Goal: Task Accomplishment & Management: Manage account settings

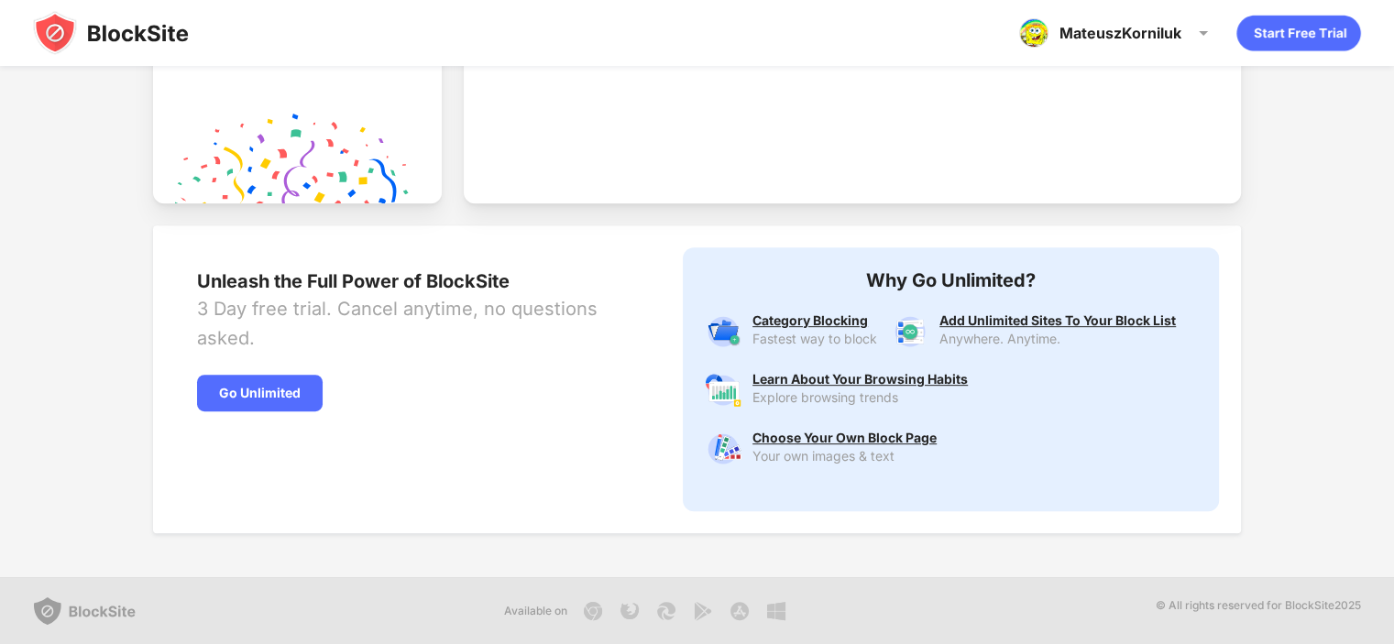
scroll to position [147, 0]
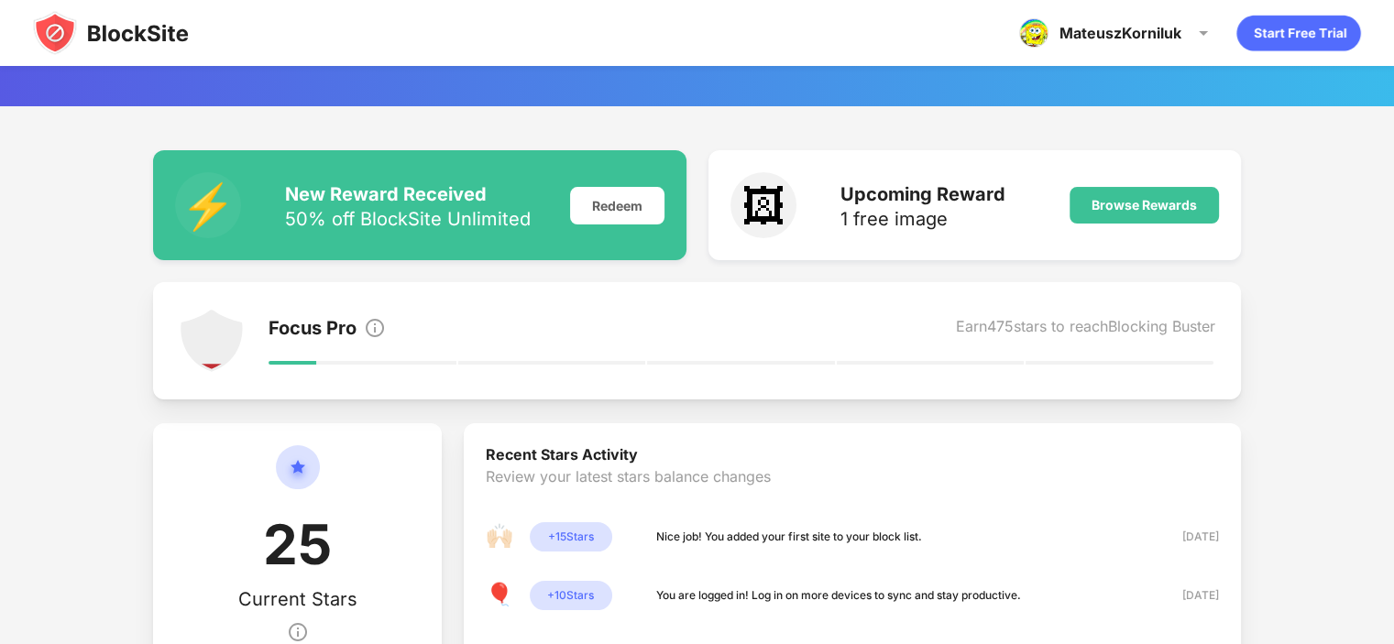
click at [99, 41] on img at bounding box center [111, 33] width 156 height 44
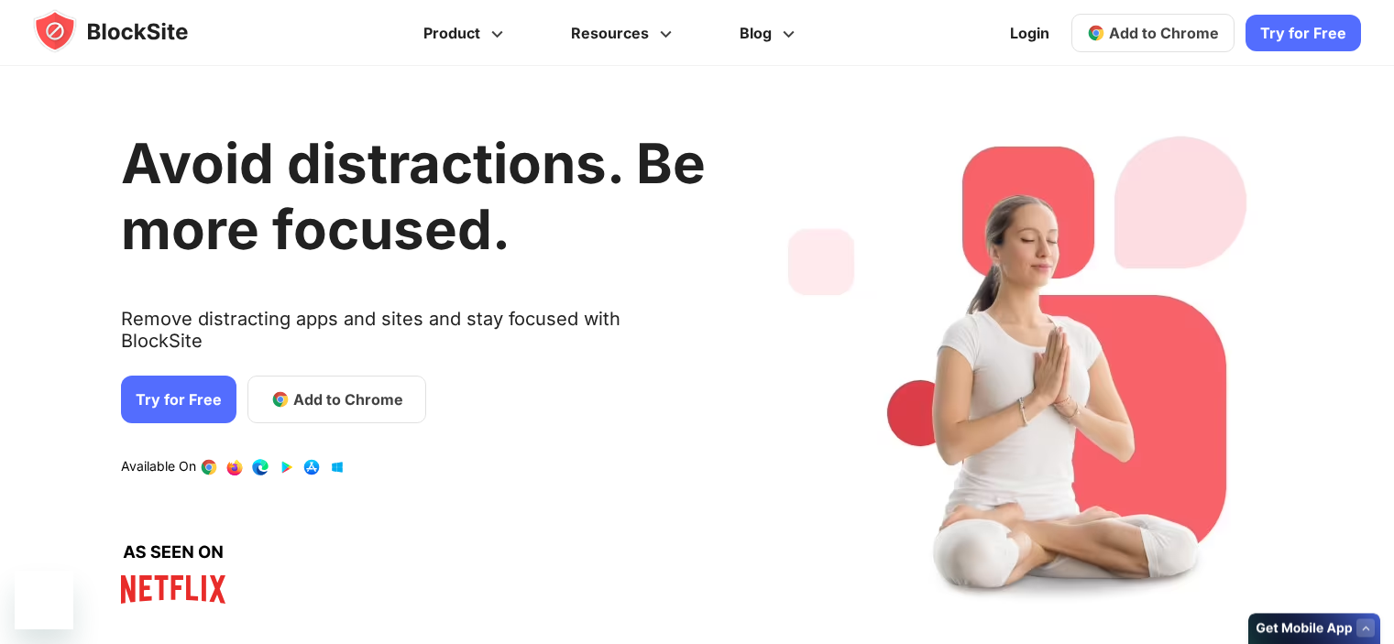
click at [1024, 32] on link "Take Back Your Focus. Discover and Block Your Biggest Digital Distractions. Rev…" at bounding box center [697, 58] width 1045 height 117
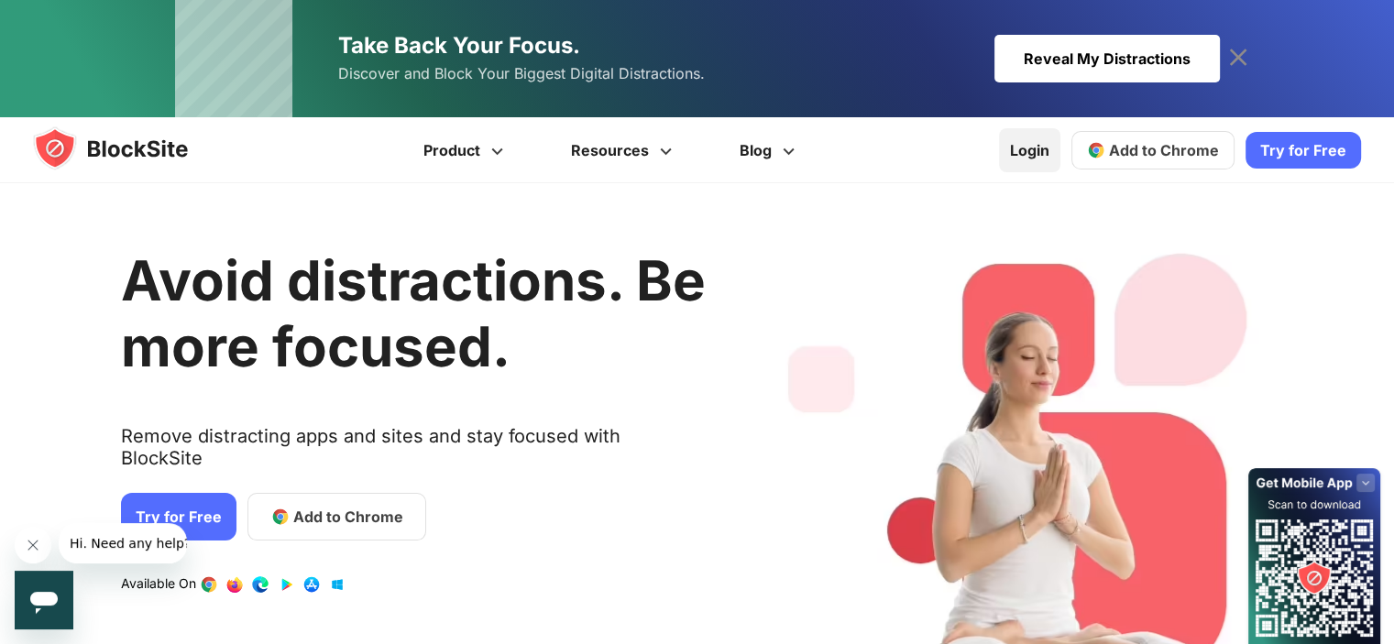
click at [1044, 154] on link "Login" at bounding box center [1029, 150] width 61 height 44
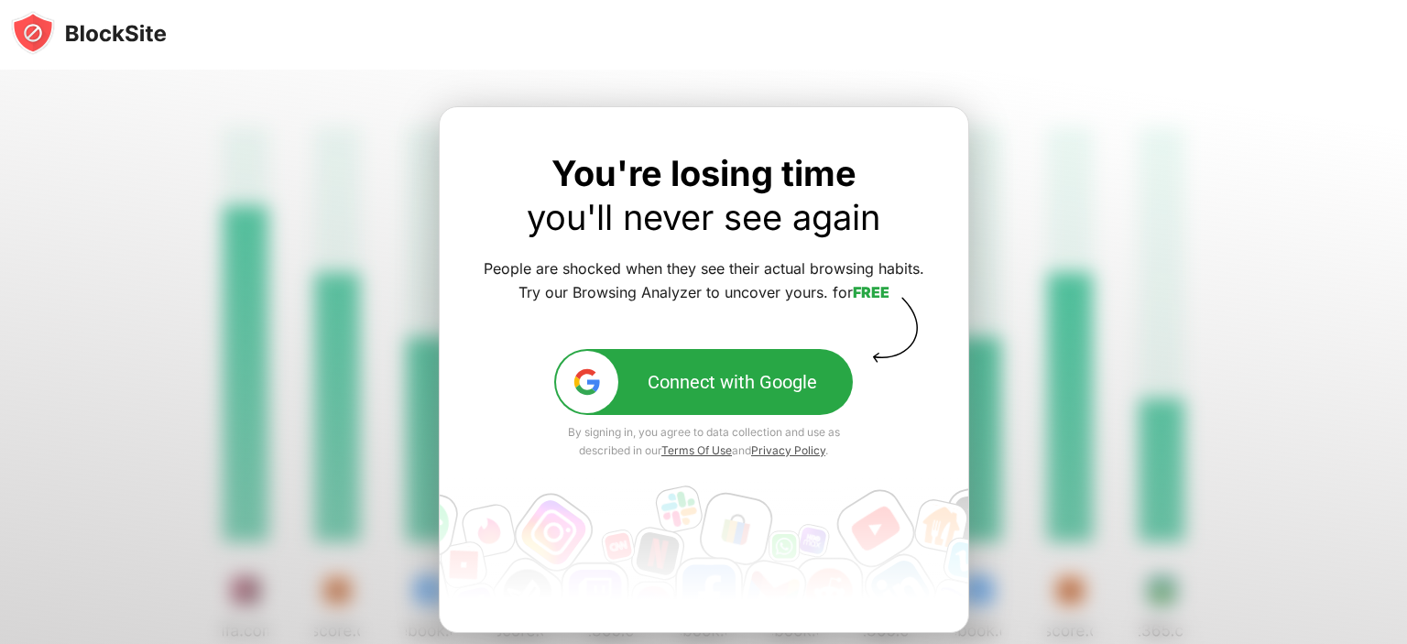
click at [927, 137] on div "You're losing time you'll never see again People are shocked when they see thei…" at bounding box center [704, 369] width 531 height 527
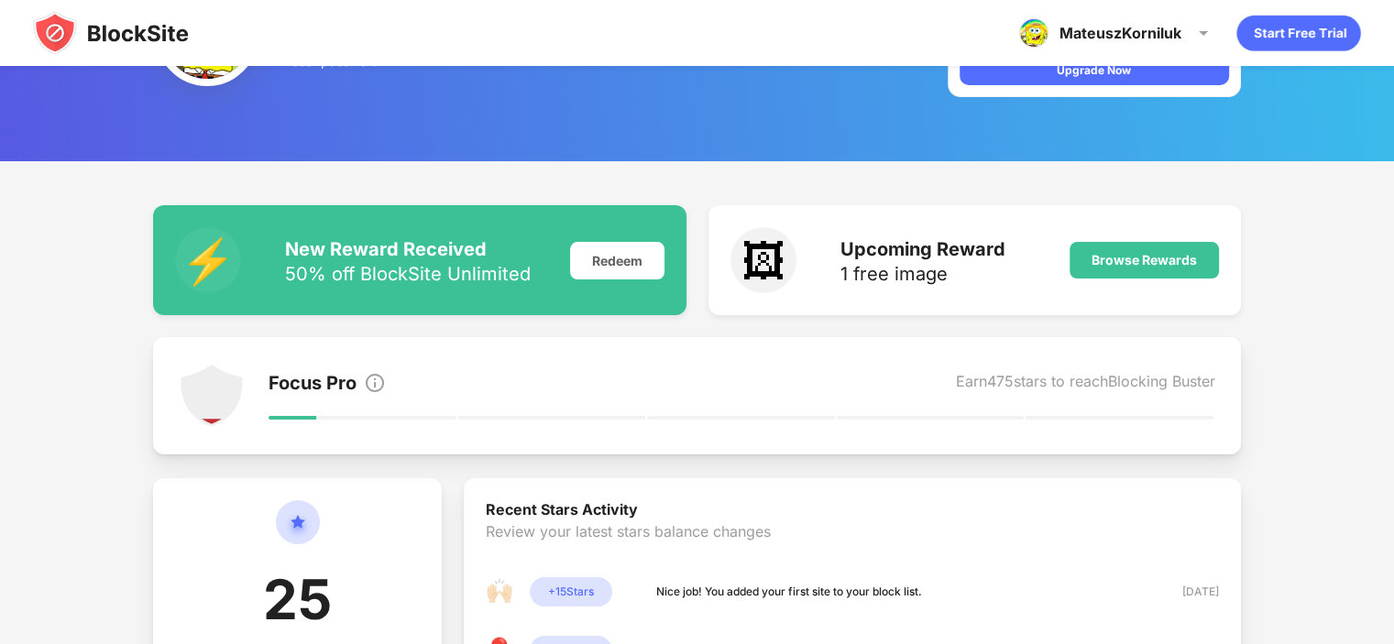
scroll to position [92, 0]
click at [120, 38] on img at bounding box center [111, 33] width 156 height 44
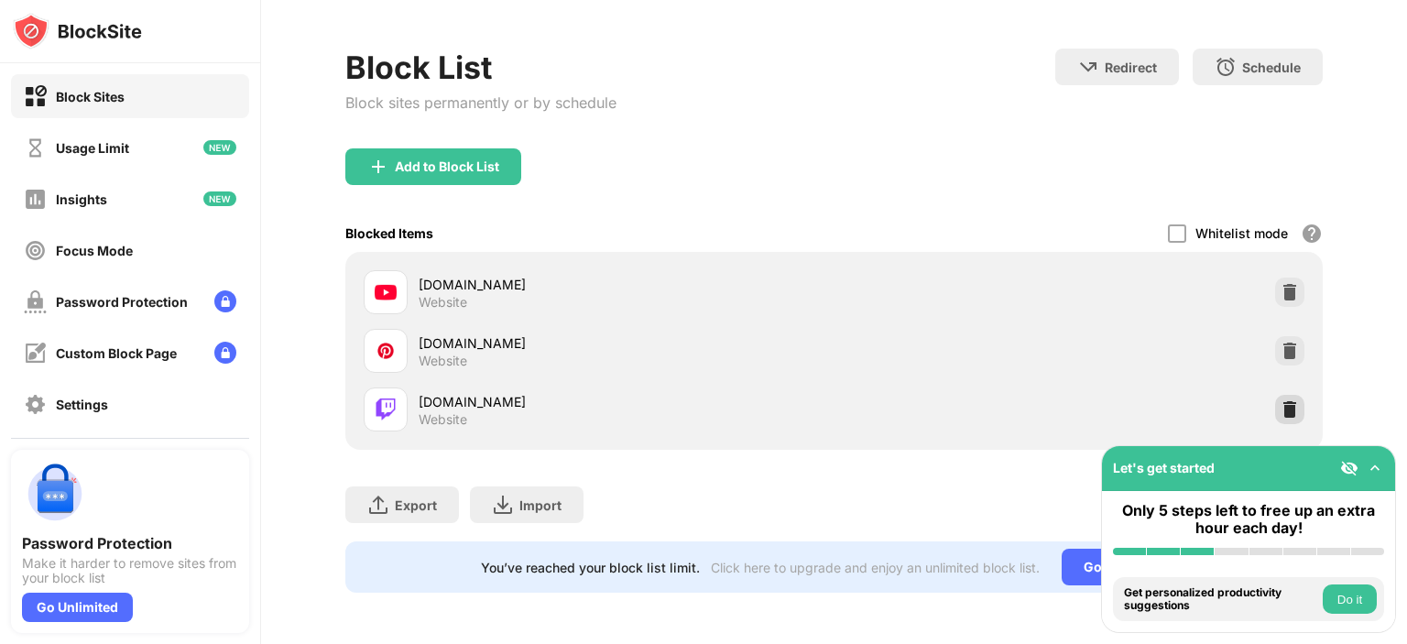
click at [1281, 400] on img at bounding box center [1290, 409] width 18 height 18
